Goal: Navigation & Orientation: Find specific page/section

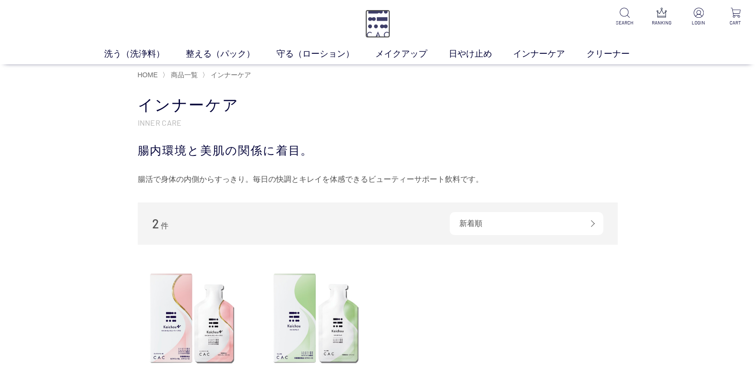
click at [389, 27] on img at bounding box center [377, 24] width 25 height 28
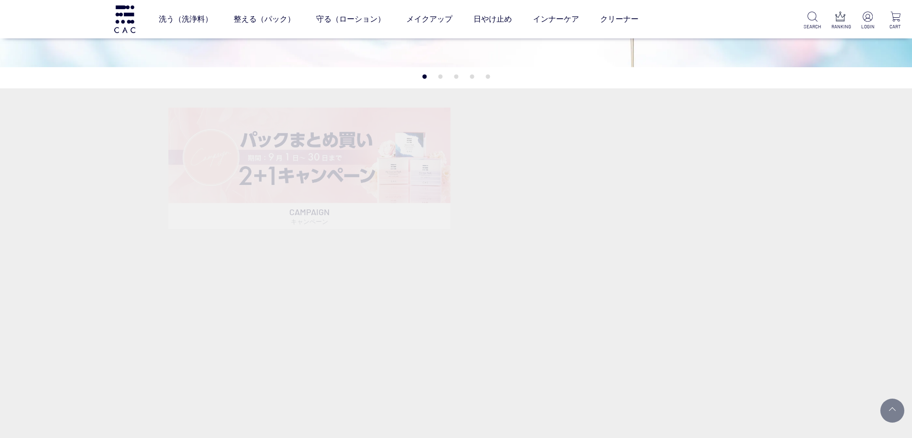
scroll to position [300, 0]
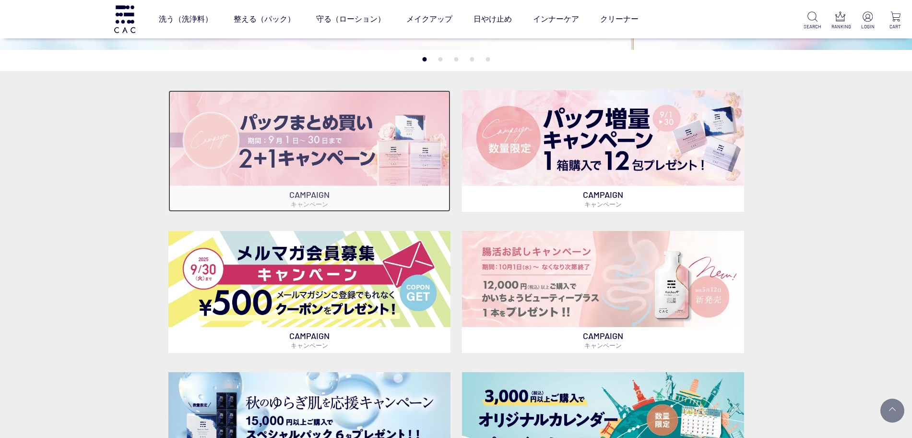
click at [402, 112] on img at bounding box center [309, 137] width 282 height 95
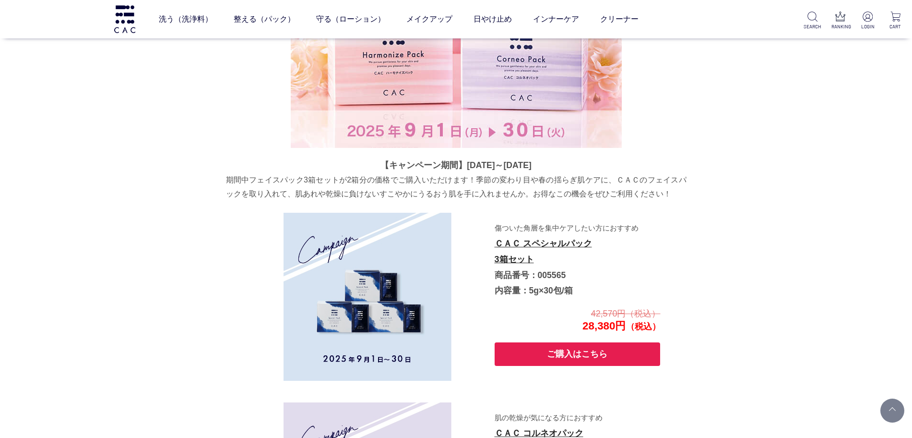
scroll to position [315, 0]
